Goal: Browse casually

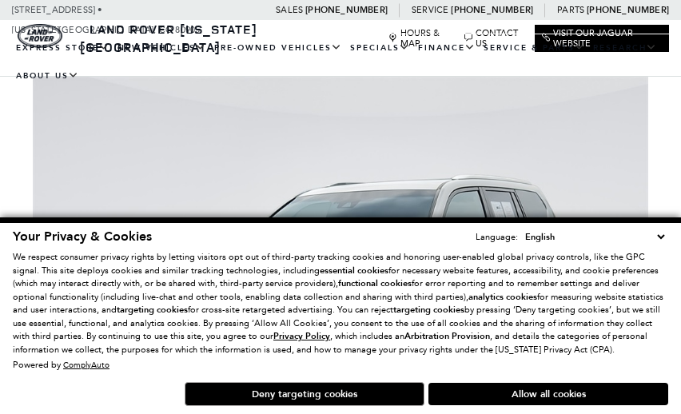
click at [619, 179] on img at bounding box center [340, 308] width 681 height 462
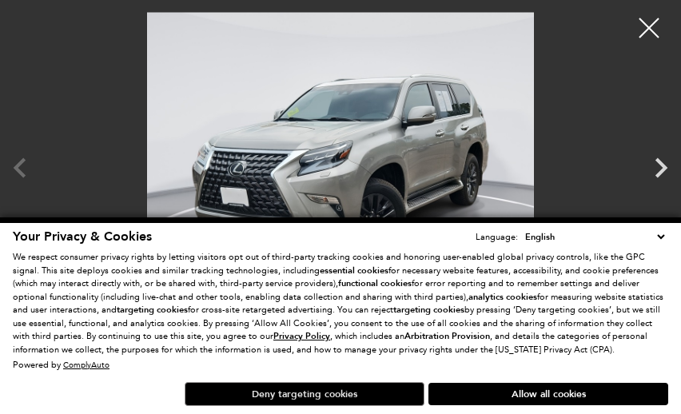
click at [377, 390] on button "Deny targeting cookies" at bounding box center [305, 394] width 240 height 24
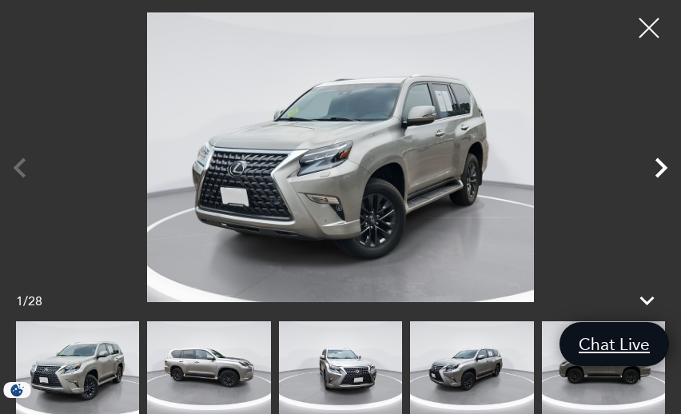
click at [661, 167] on icon "Next" at bounding box center [662, 168] width 40 height 40
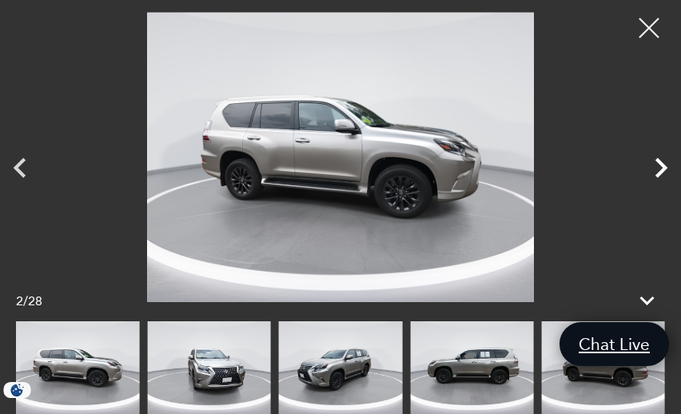
click at [661, 167] on icon "Next" at bounding box center [662, 168] width 40 height 40
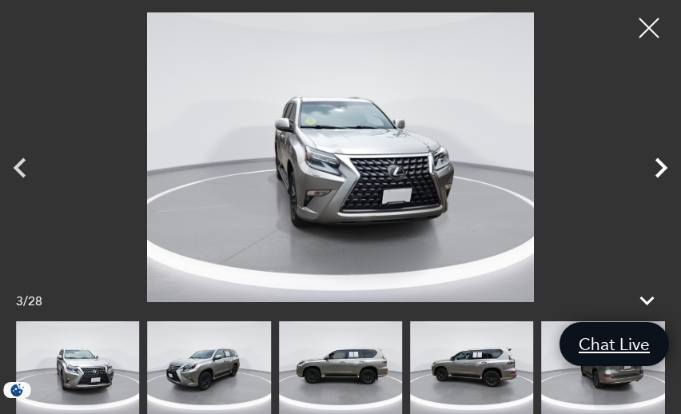
click at [661, 167] on icon "Next" at bounding box center [662, 168] width 40 height 40
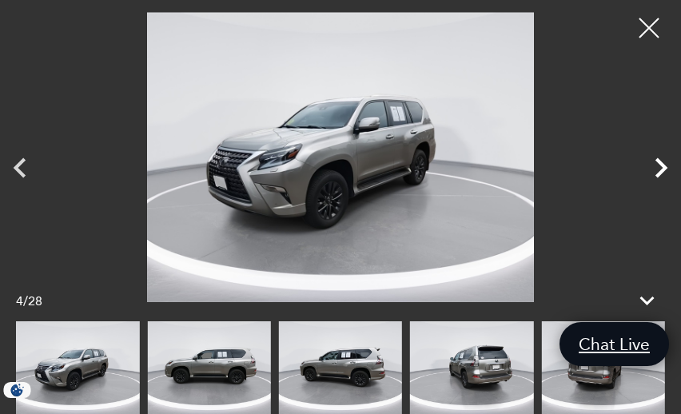
click at [661, 167] on icon "Next" at bounding box center [662, 168] width 40 height 40
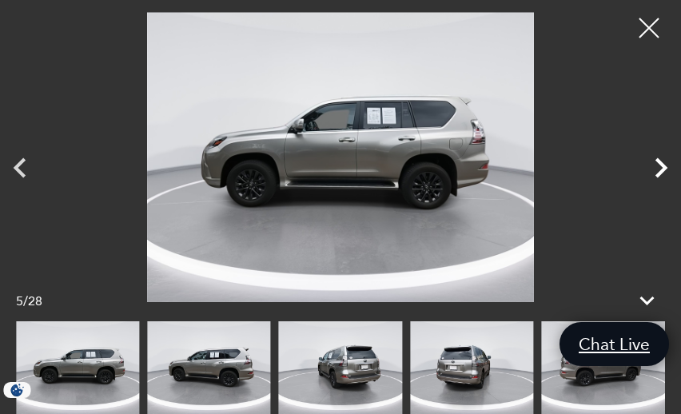
click at [661, 167] on icon "Next" at bounding box center [662, 168] width 40 height 40
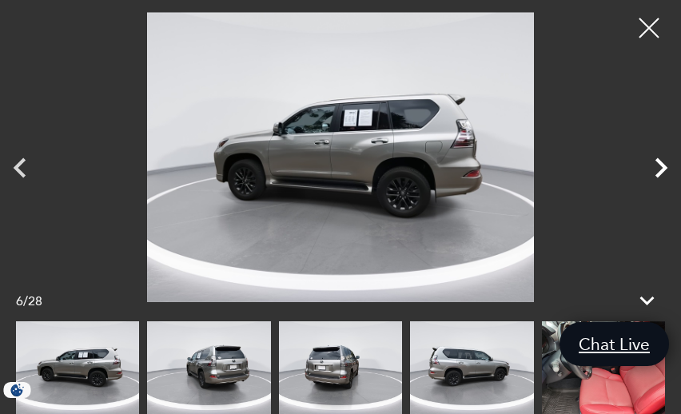
click at [661, 167] on icon "Next" at bounding box center [662, 168] width 40 height 40
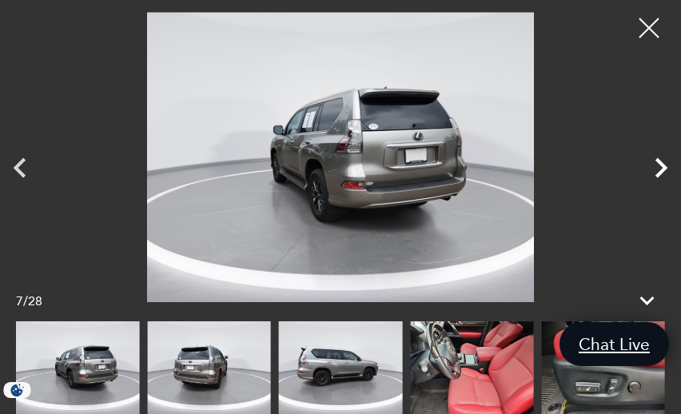
click at [661, 167] on icon "Next" at bounding box center [662, 168] width 40 height 40
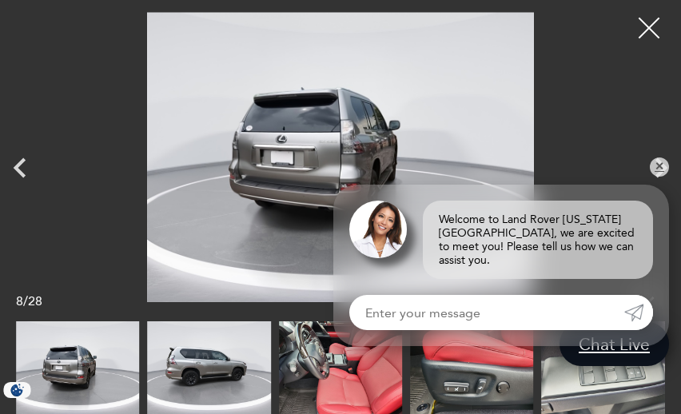
click at [646, 15] on div at bounding box center [650, 28] width 42 height 42
